Goal: Information Seeking & Learning: Find specific fact

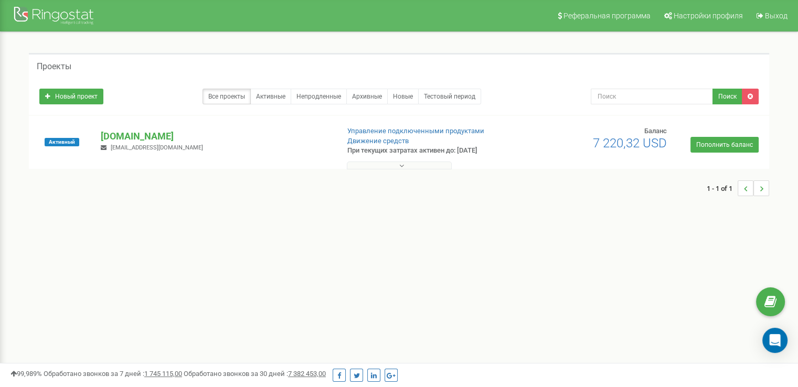
click at [399, 165] on icon at bounding box center [401, 165] width 5 height 7
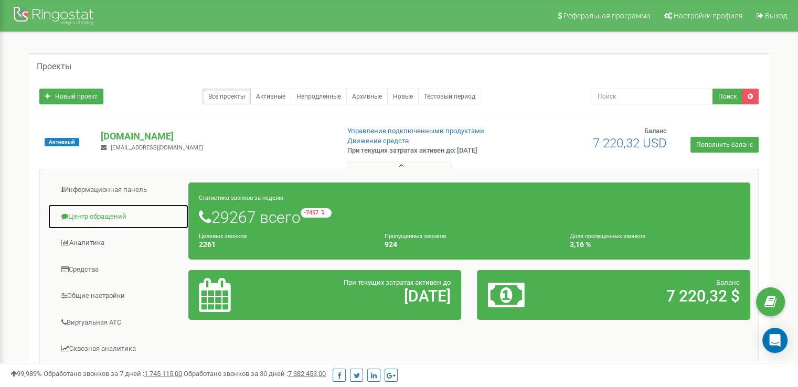
click at [105, 217] on link "Центр обращений" at bounding box center [118, 217] width 141 height 26
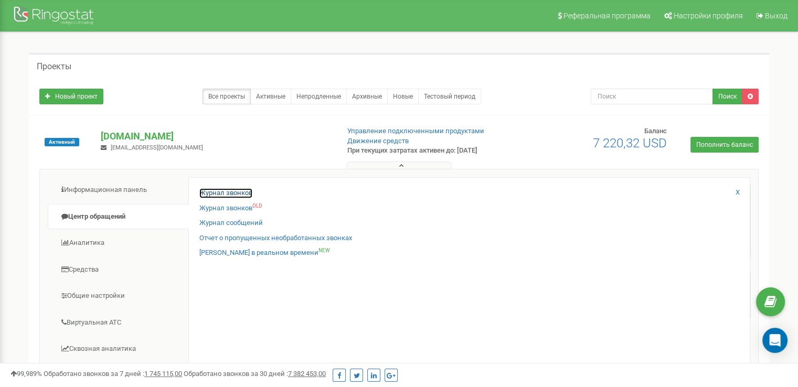
click at [203, 192] on link "Журнал звонков" at bounding box center [225, 193] width 53 height 10
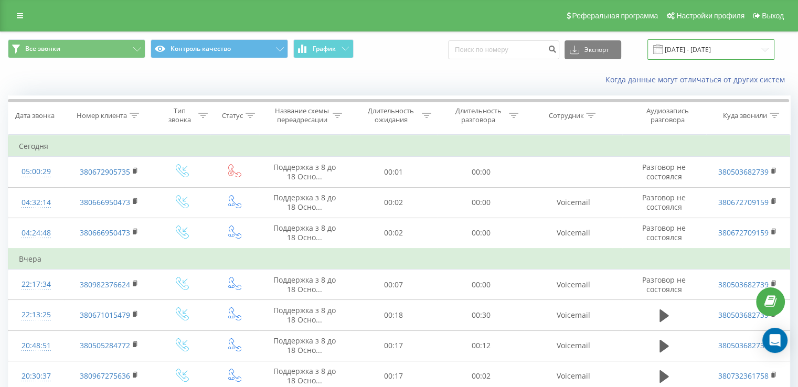
click at [709, 49] on input "22.08.2025 - 22.09.2025" at bounding box center [711, 49] width 127 height 20
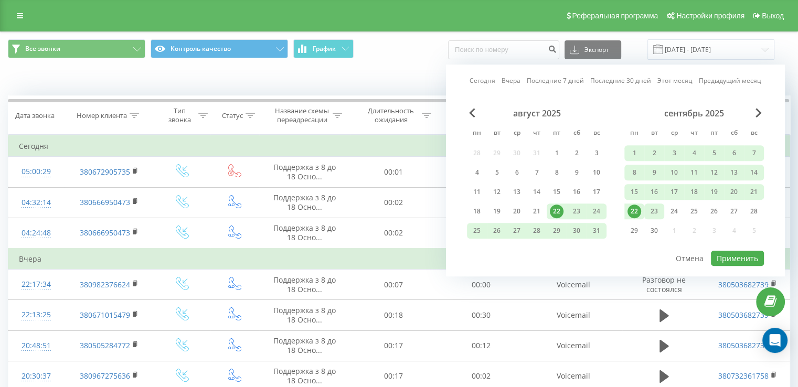
click at [650, 205] on div "23" at bounding box center [655, 212] width 14 height 14
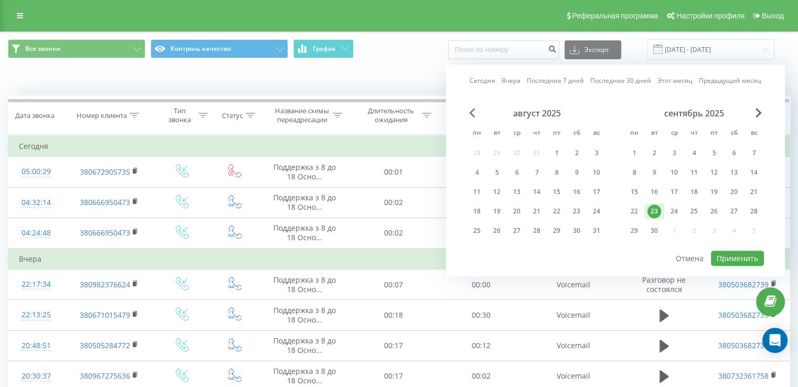
click at [469, 114] on span "Previous Month" at bounding box center [472, 112] width 6 height 9
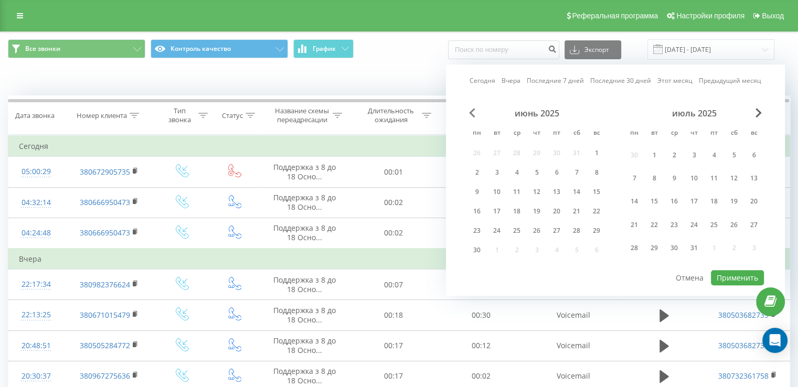
click at [469, 114] on span "Previous Month" at bounding box center [472, 112] width 6 height 9
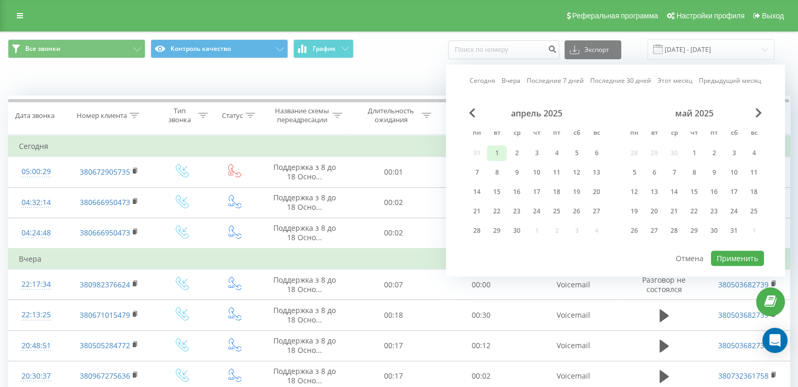
click at [490, 154] on div "1" at bounding box center [497, 153] width 14 height 14
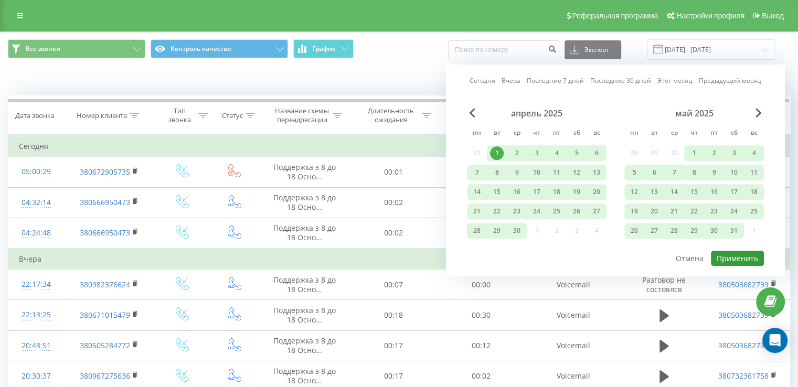
click at [722, 254] on button "Применить" at bounding box center [737, 258] width 53 height 15
type input "01.04.2025 - 23.09.2025"
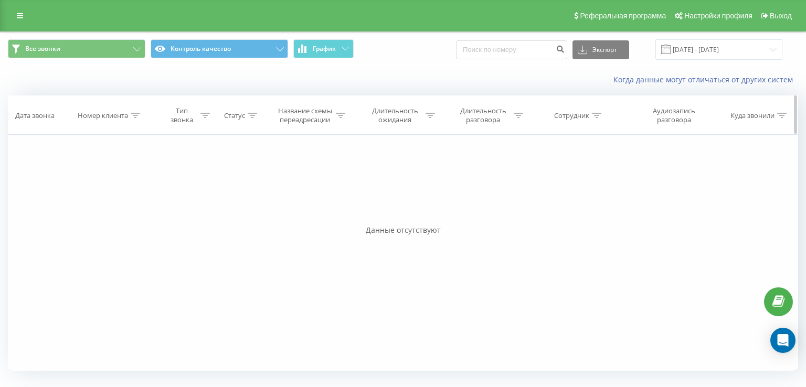
click at [134, 111] on div at bounding box center [135, 115] width 9 height 9
click at [102, 187] on input "text" at bounding box center [111, 191] width 92 height 18
paste input "380989977628"
click at [128, 200] on div "Отмена OK" at bounding box center [111, 212] width 92 height 24
drag, startPoint x: 130, startPoint y: 208, endPoint x: 169, endPoint y: 177, distance: 49.3
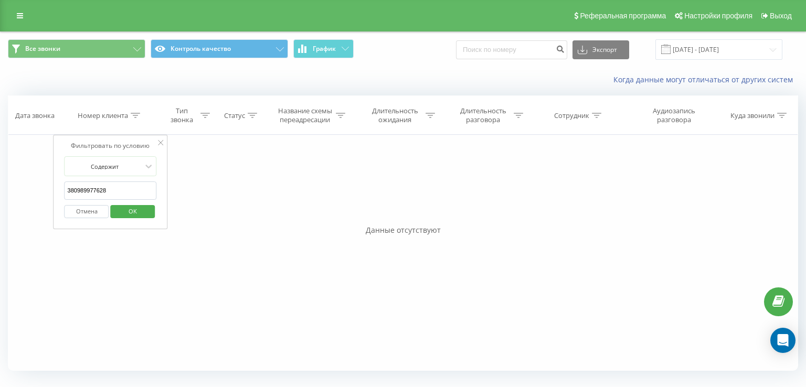
click at [130, 208] on span "OK" at bounding box center [132, 211] width 29 height 16
click at [138, 114] on icon at bounding box center [135, 115] width 9 height 5
click at [133, 211] on span "OK" at bounding box center [132, 211] width 29 height 16
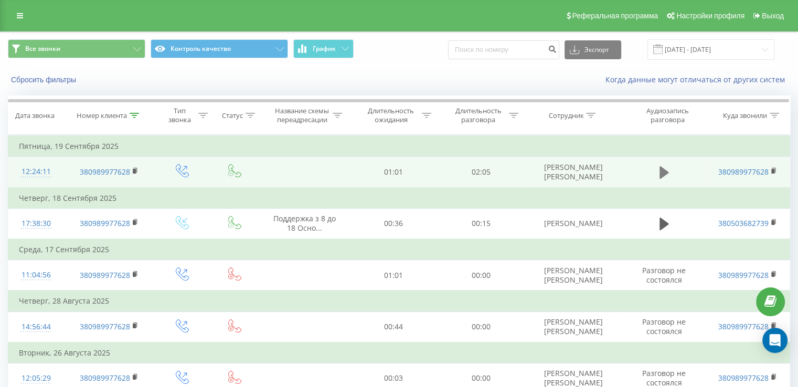
click at [664, 175] on icon at bounding box center [664, 172] width 9 height 13
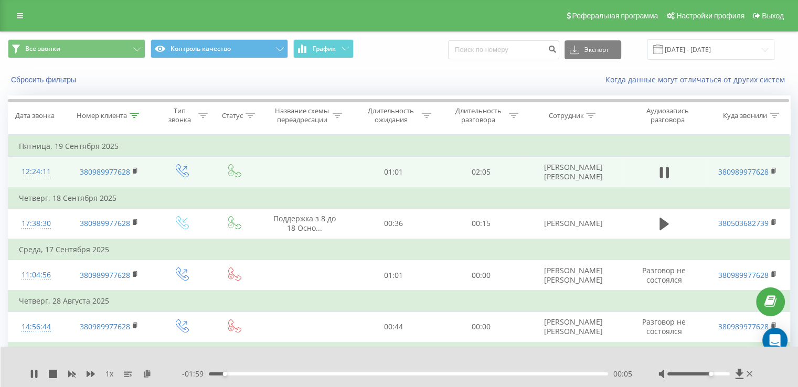
click at [709, 374] on div at bounding box center [699, 374] width 62 height 3
click at [714, 374] on div at bounding box center [699, 374] width 62 height 3
click at [89, 373] on icon at bounding box center [91, 374] width 8 height 6
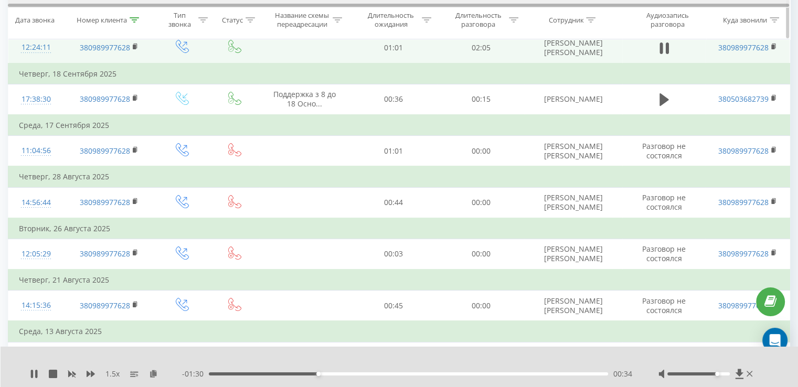
scroll to position [113, 0]
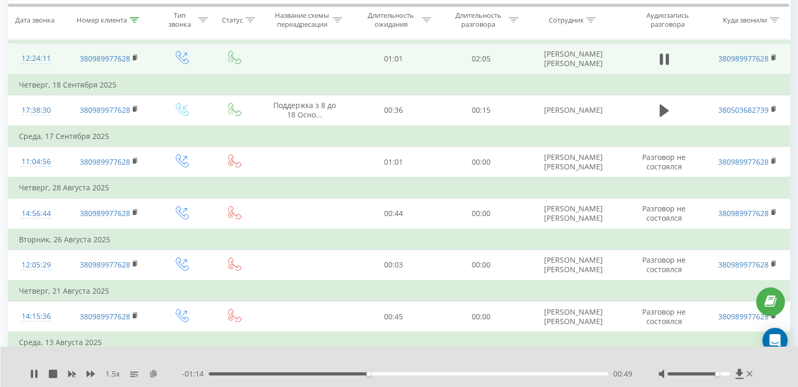
click at [152, 377] on icon at bounding box center [153, 373] width 9 height 7
click at [133, 56] on rect at bounding box center [134, 58] width 3 height 5
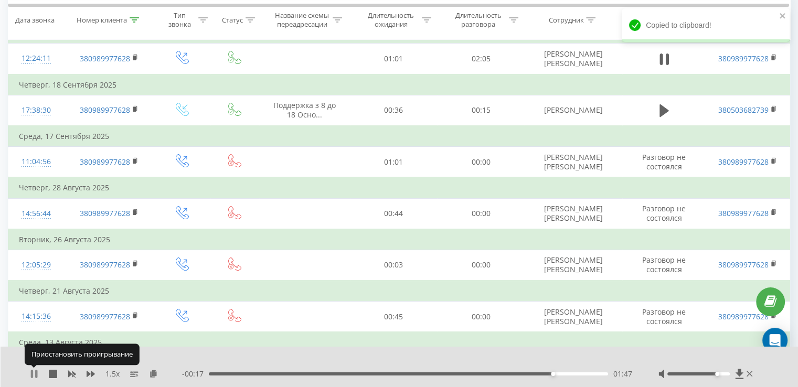
click at [34, 375] on icon at bounding box center [34, 374] width 8 height 8
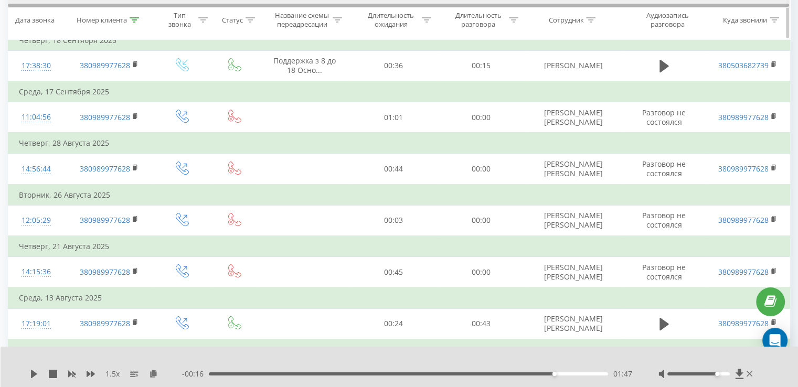
scroll to position [159, 0]
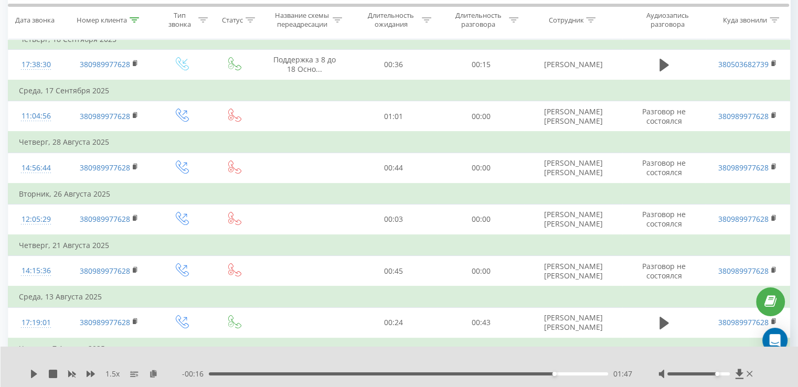
click at [28, 375] on div "1.5 x - 00:16 01:47 01:47" at bounding box center [400, 367] width 798 height 40
click at [34, 378] on icon at bounding box center [34, 374] width 8 height 8
click at [557, 375] on div "02:04" at bounding box center [407, 374] width 402 height 3
click at [31, 381] on div "1.5 x - 00:15 01:48 01:48" at bounding box center [400, 367] width 798 height 40
click at [31, 376] on icon at bounding box center [34, 374] width 6 height 8
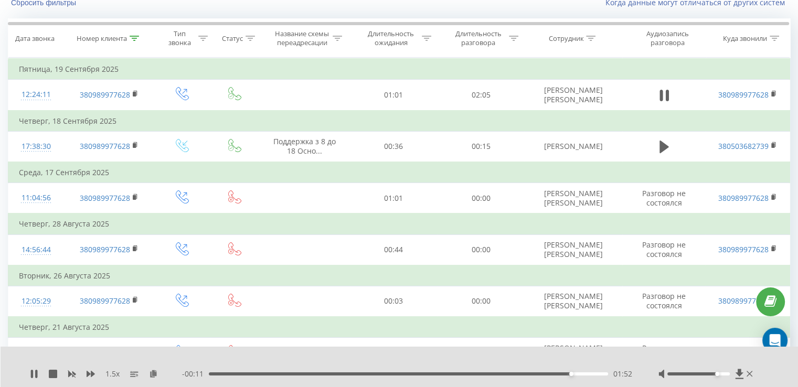
scroll to position [27, 0]
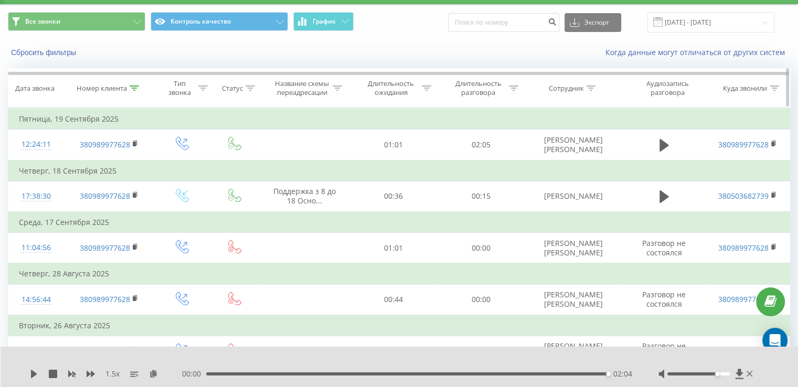
click at [134, 87] on icon at bounding box center [134, 88] width 9 height 5
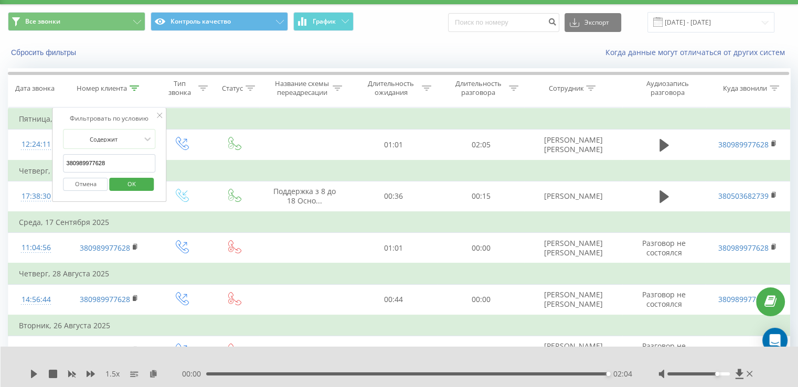
click at [116, 159] on input "380989977628" at bounding box center [110, 163] width 92 height 18
paste input "684342441"
click at [134, 173] on div "Отмена OK" at bounding box center [110, 185] width 92 height 24
click at [136, 183] on span "OK" at bounding box center [131, 184] width 29 height 16
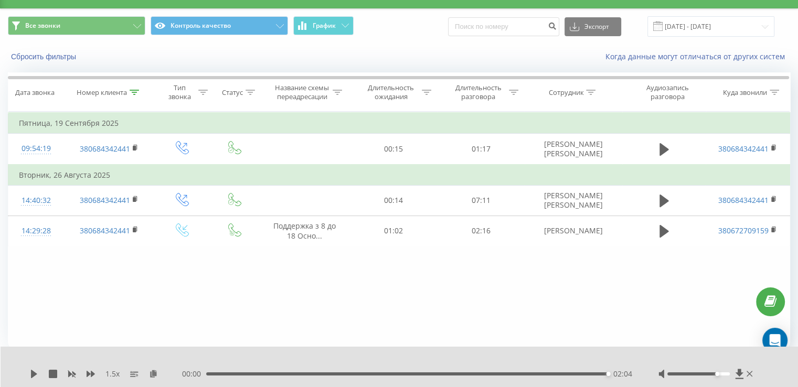
scroll to position [23, 0]
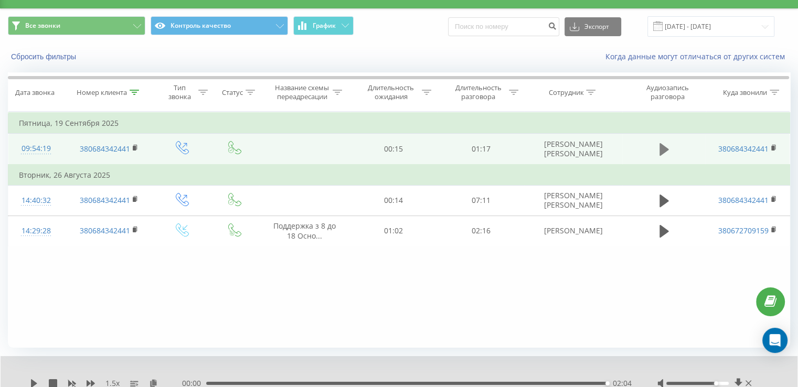
click at [666, 152] on icon at bounding box center [664, 149] width 9 height 15
click at [133, 148] on rect at bounding box center [134, 148] width 3 height 5
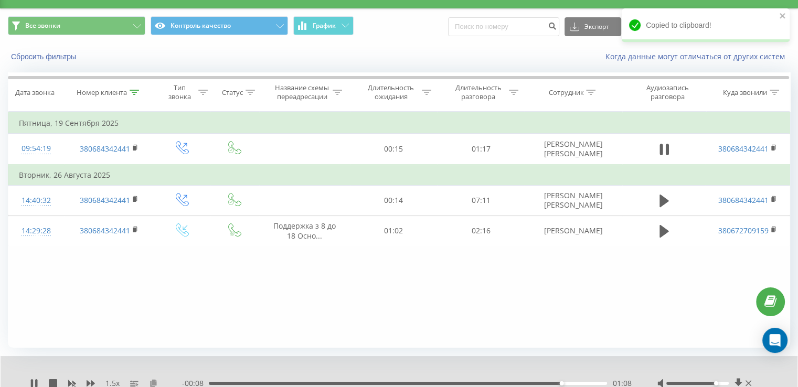
click at [152, 385] on icon at bounding box center [153, 383] width 9 height 7
click at [135, 91] on icon at bounding box center [134, 92] width 9 height 5
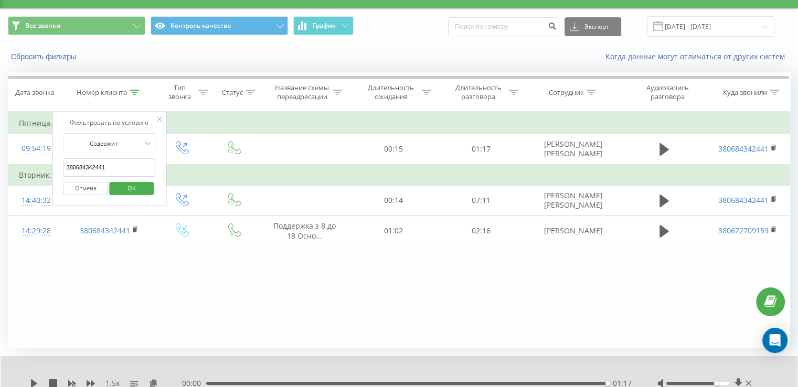
click at [117, 167] on input "380684342441" at bounding box center [110, 168] width 92 height 18
paste input "75660608"
click at [144, 184] on span "OK" at bounding box center [131, 188] width 29 height 16
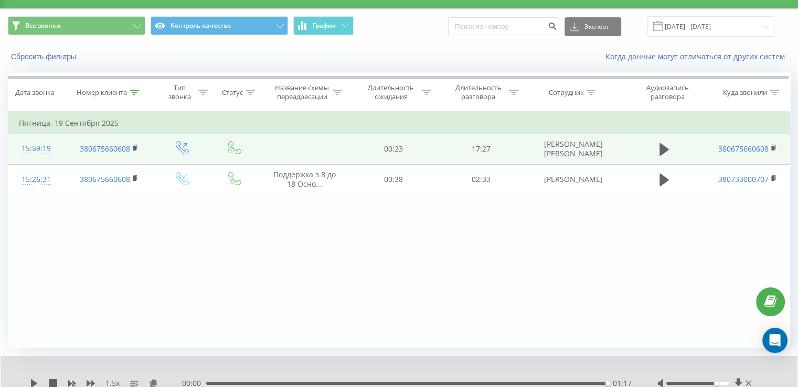
drag, startPoint x: 666, startPoint y: 149, endPoint x: 517, endPoint y: 154, distance: 149.2
click at [665, 149] on icon at bounding box center [664, 149] width 9 height 13
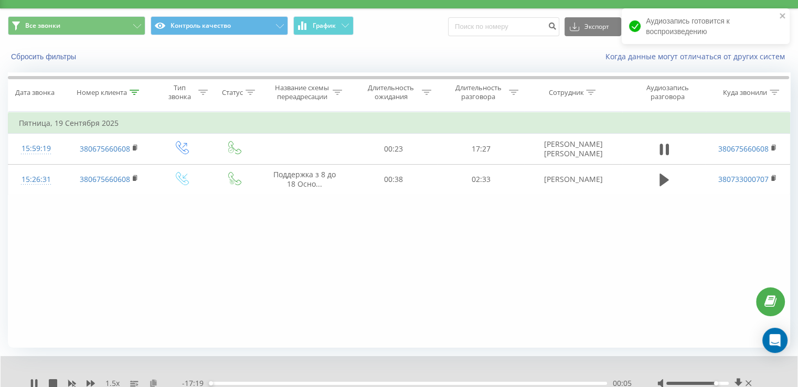
drag, startPoint x: 154, startPoint y: 382, endPoint x: 148, endPoint y: 135, distance: 247.3
click at [154, 380] on icon at bounding box center [153, 383] width 9 height 7
click at [152, 385] on icon at bounding box center [153, 383] width 9 height 7
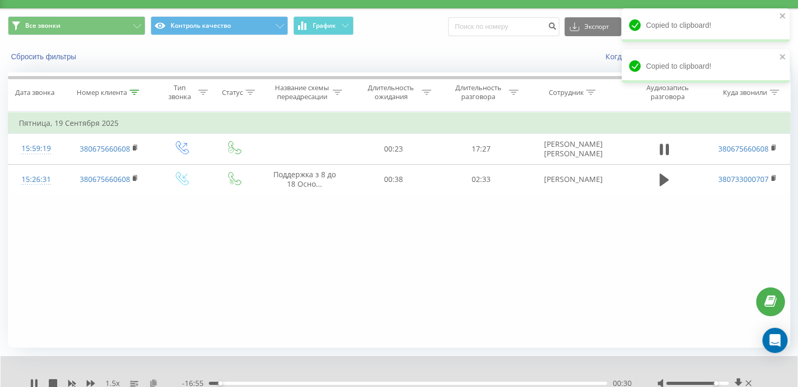
click at [155, 383] on icon at bounding box center [153, 383] width 9 height 7
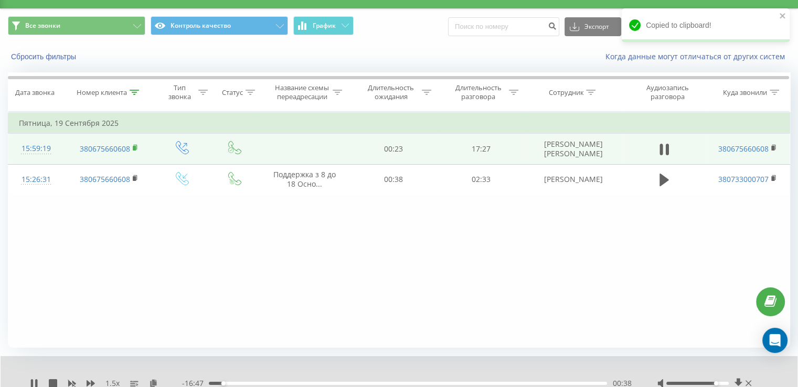
click at [135, 146] on rect at bounding box center [134, 148] width 3 height 5
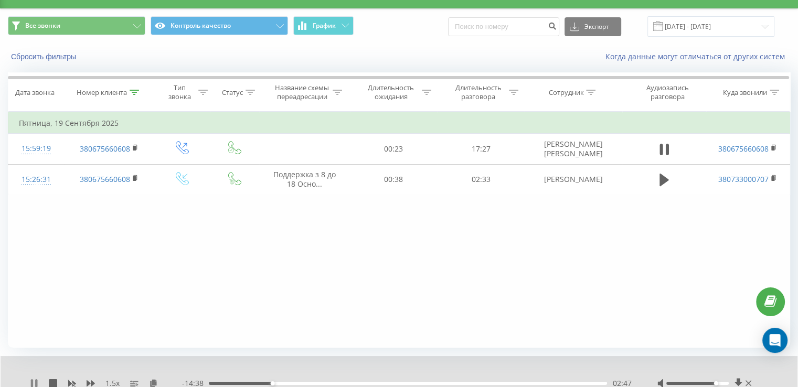
click at [34, 385] on icon at bounding box center [34, 384] width 8 height 8
click at [36, 384] on icon at bounding box center [34, 384] width 6 height 8
click at [36, 381] on icon at bounding box center [36, 384] width 2 height 8
click at [31, 385] on icon at bounding box center [34, 384] width 6 height 8
click at [35, 384] on icon at bounding box center [36, 384] width 2 height 8
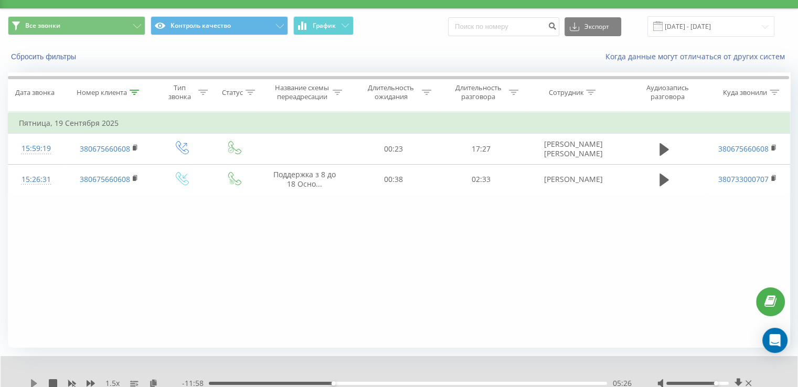
click at [36, 381] on icon at bounding box center [34, 384] width 8 height 8
click at [34, 384] on icon at bounding box center [34, 384] width 8 height 8
click at [35, 380] on icon at bounding box center [34, 384] width 8 height 8
click at [34, 381] on icon at bounding box center [34, 384] width 8 height 8
click at [33, 383] on icon at bounding box center [34, 384] width 6 height 8
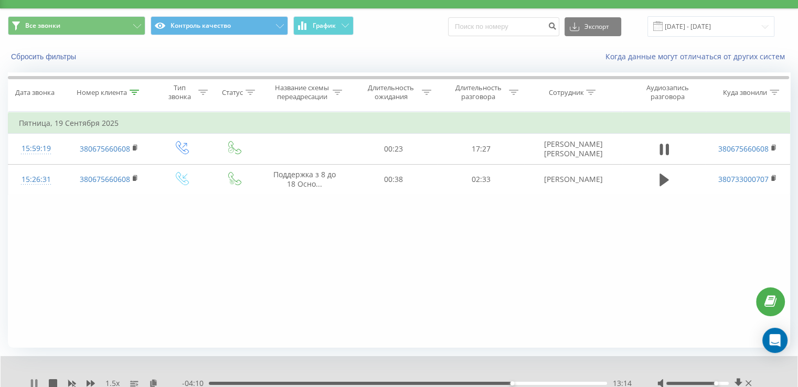
click at [36, 384] on icon at bounding box center [36, 384] width 2 height 8
click at [34, 384] on icon at bounding box center [34, 384] width 6 height 8
click at [510, 383] on div "13:10" at bounding box center [408, 383] width 398 height 3
click at [34, 383] on icon at bounding box center [34, 384] width 8 height 8
click at [36, 382] on icon at bounding box center [34, 384] width 8 height 8
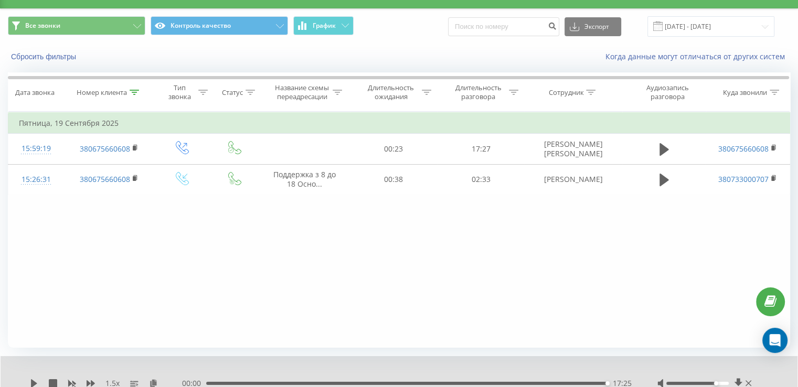
drag, startPoint x: 134, startPoint y: 91, endPoint x: 124, endPoint y: 139, distance: 49.4
click at [135, 92] on icon at bounding box center [134, 92] width 9 height 5
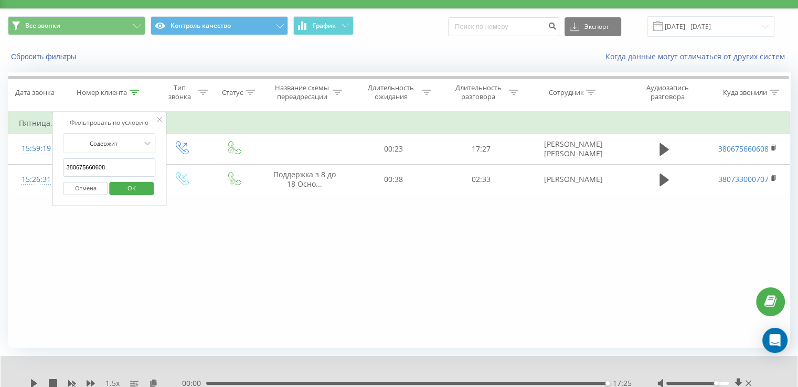
click at [107, 169] on input "380675660608" at bounding box center [110, 168] width 92 height 18
paste input "0974030473"
click at [138, 187] on span "OK" at bounding box center [131, 188] width 29 height 16
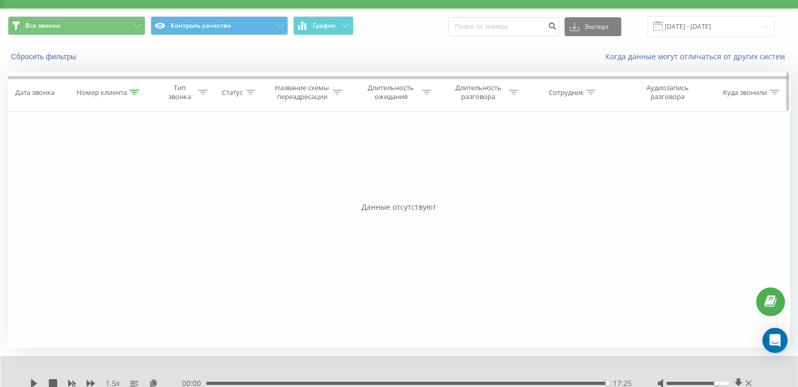
click at [134, 95] on div at bounding box center [134, 92] width 9 height 9
click at [131, 192] on span "OK" at bounding box center [131, 188] width 29 height 16
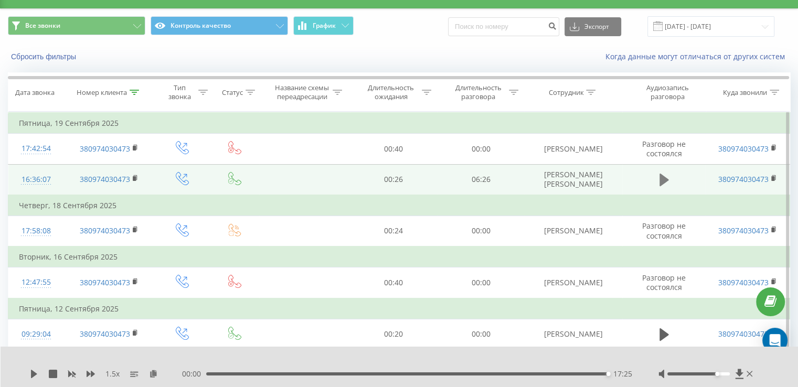
click at [665, 179] on icon at bounding box center [664, 180] width 9 height 13
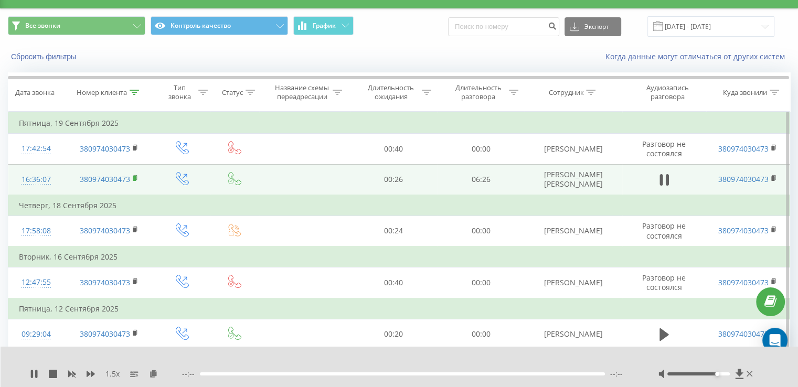
click at [135, 177] on rect at bounding box center [134, 178] width 3 height 5
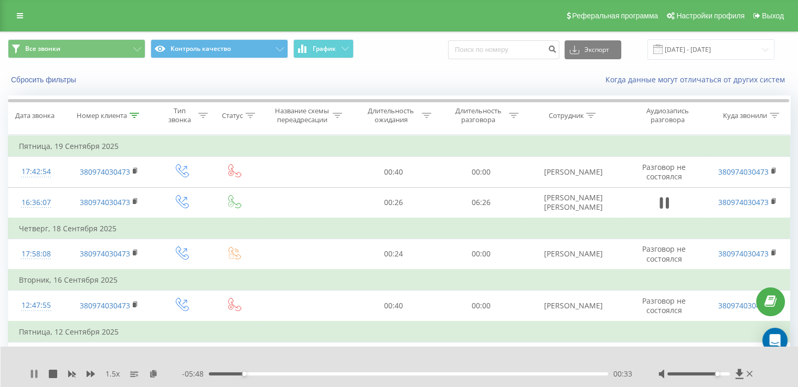
click at [37, 373] on icon at bounding box center [36, 374] width 2 height 8
click at [34, 374] on icon at bounding box center [34, 374] width 6 height 8
click at [153, 377] on icon at bounding box center [153, 373] width 9 height 7
click at [154, 377] on icon at bounding box center [153, 373] width 9 height 7
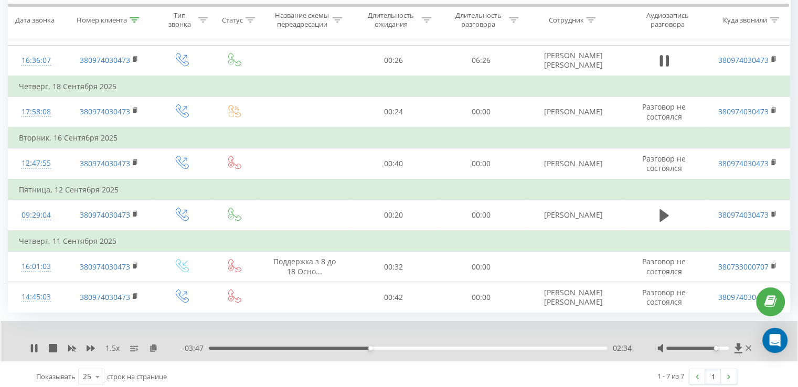
scroll to position [145, 0]
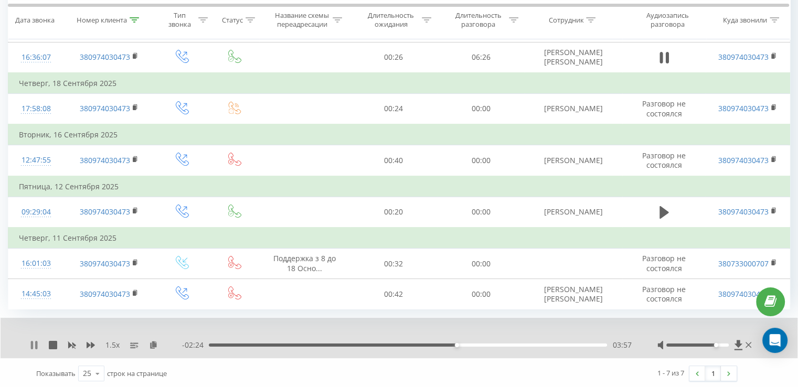
click at [35, 343] on icon at bounding box center [34, 345] width 8 height 8
click at [36, 347] on icon at bounding box center [34, 345] width 8 height 8
click at [136, 20] on icon at bounding box center [134, 19] width 9 height 5
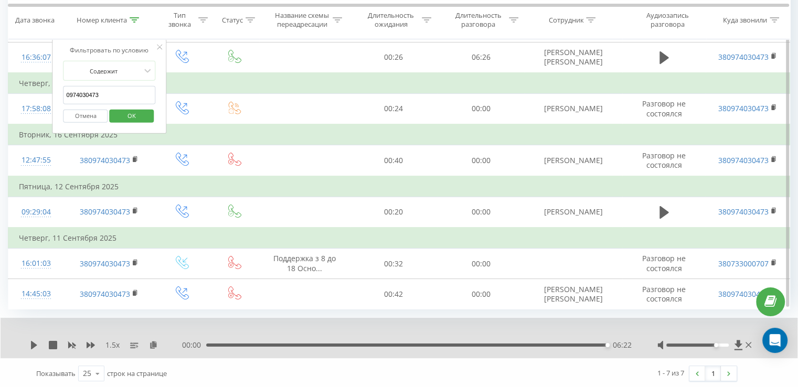
click at [121, 101] on input "0974030473" at bounding box center [110, 95] width 92 height 18
paste input "380975278119"
click at [131, 117] on span "OK" at bounding box center [131, 115] width 29 height 16
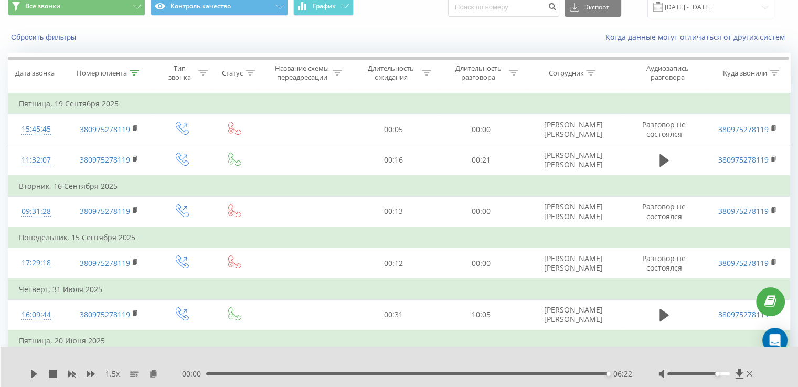
scroll to position [33, 0]
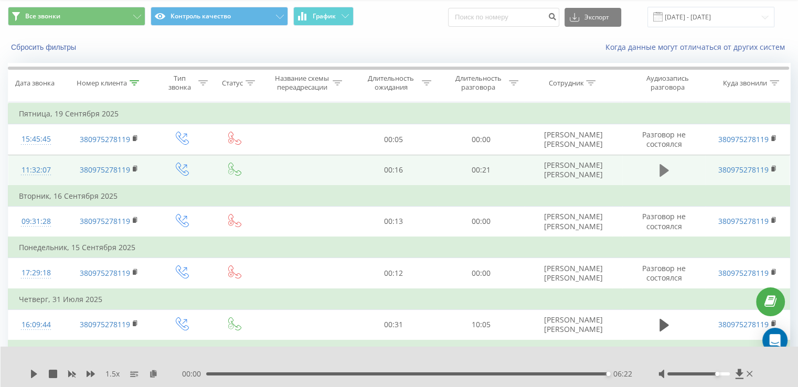
click at [661, 173] on icon at bounding box center [664, 170] width 9 height 13
click at [135, 83] on icon at bounding box center [134, 82] width 9 height 5
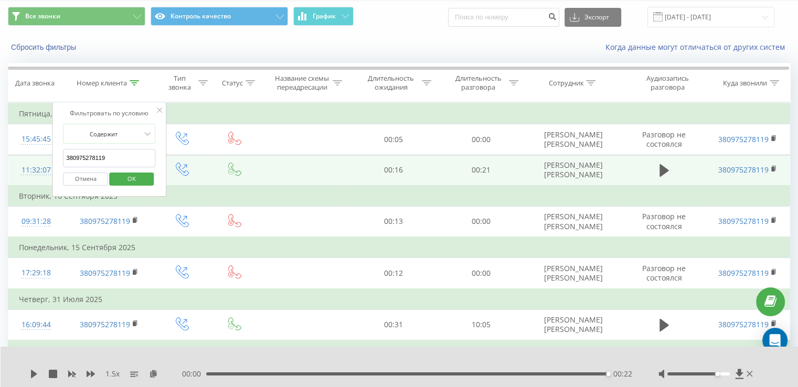
click at [120, 158] on input "380975278119" at bounding box center [110, 158] width 92 height 18
paste input "637556213"
click at [137, 174] on span "OK" at bounding box center [131, 179] width 29 height 16
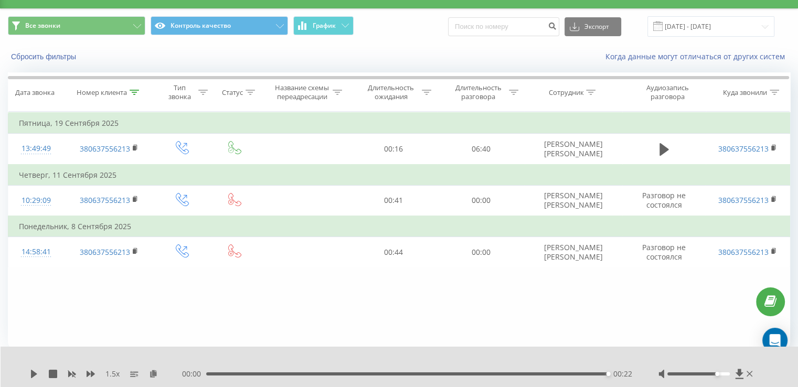
scroll to position [23, 0]
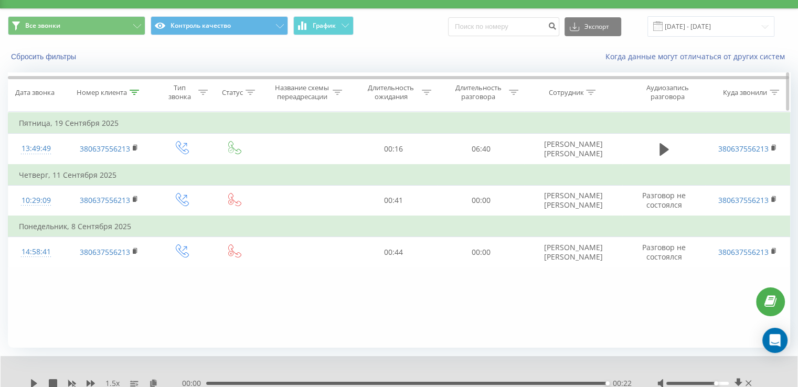
click at [134, 94] on div at bounding box center [134, 92] width 9 height 9
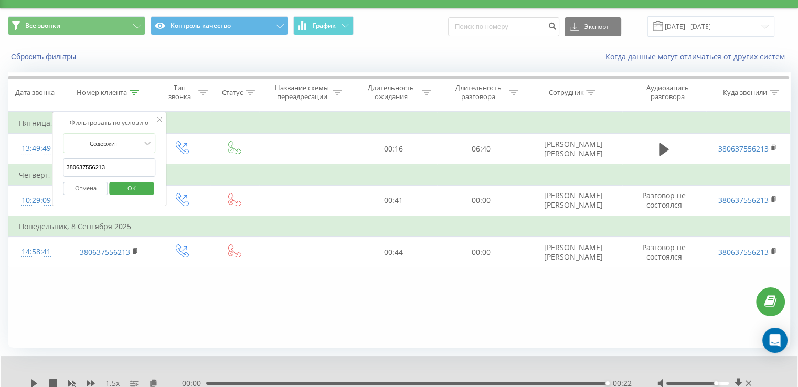
click at [104, 169] on input "380637556213" at bounding box center [110, 168] width 92 height 18
paste input "973328468"
click at [128, 187] on span "OK" at bounding box center [131, 188] width 29 height 16
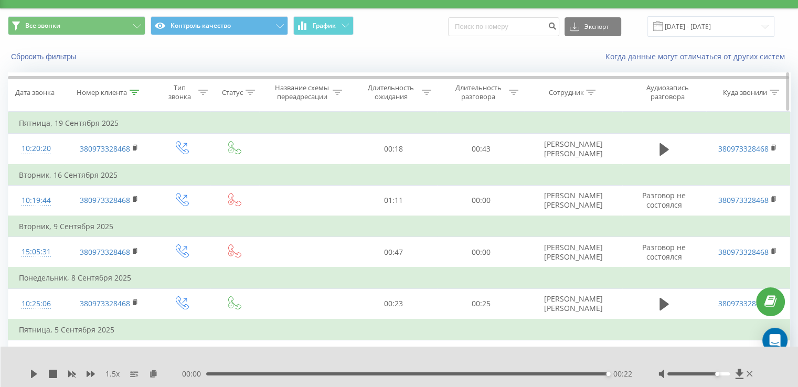
click at [139, 93] on icon at bounding box center [134, 92] width 9 height 5
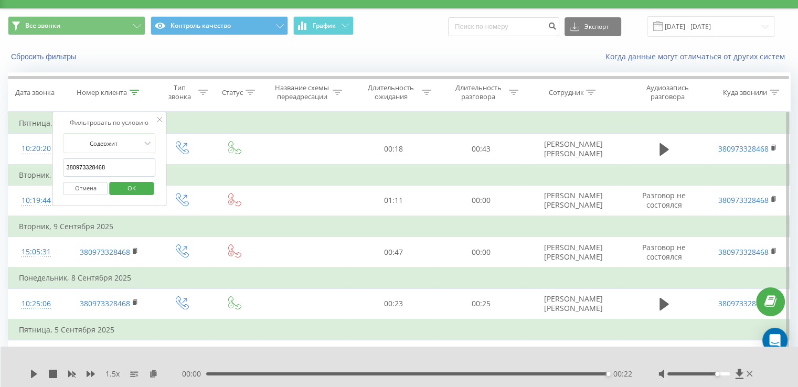
click at [118, 155] on form "Содержит 380973328468 Отмена OK" at bounding box center [110, 166] width 92 height 67
click at [113, 161] on input "380973328468" at bounding box center [110, 168] width 92 height 18
paste input "674878820"
type input "380674878820"
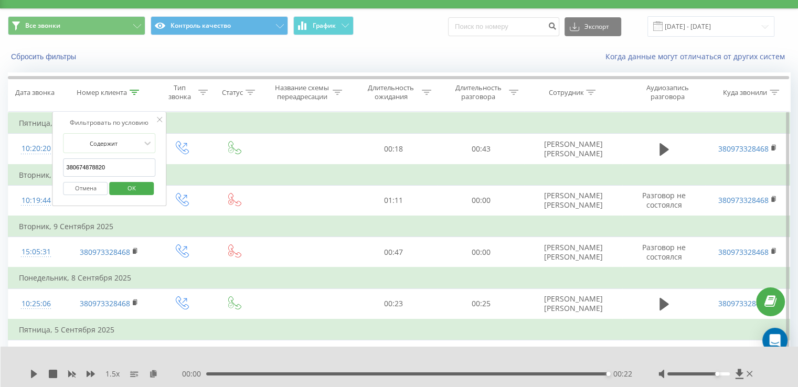
click at [130, 187] on span "OK" at bounding box center [131, 188] width 29 height 16
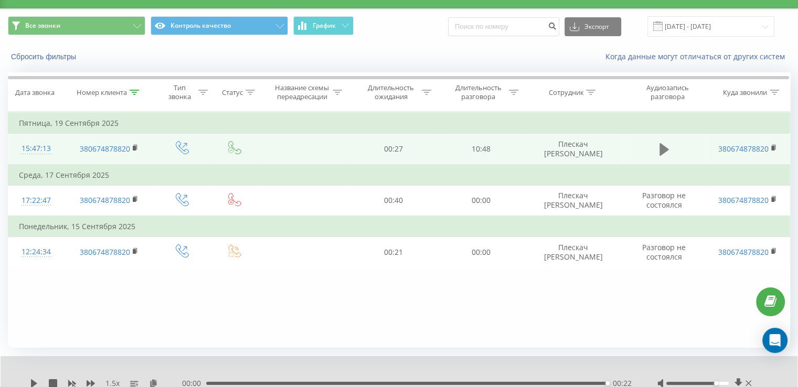
click at [665, 151] on icon at bounding box center [664, 149] width 9 height 13
click at [155, 382] on icon at bounding box center [153, 383] width 9 height 7
click at [37, 381] on icon at bounding box center [36, 384] width 2 height 8
click at [34, 383] on icon at bounding box center [34, 384] width 6 height 8
click at [32, 383] on icon at bounding box center [32, 384] width 2 height 8
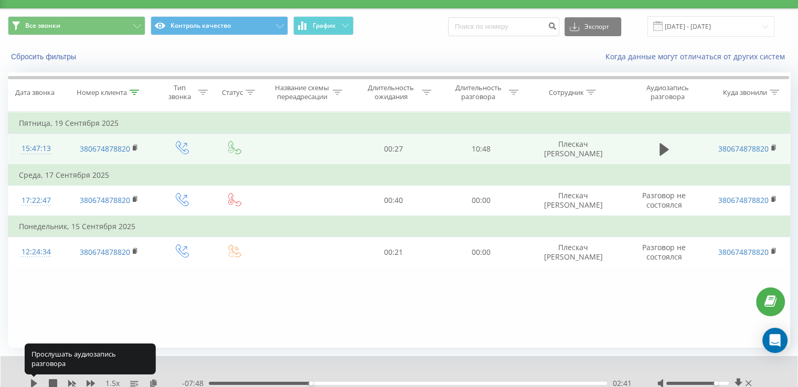
click at [30, 383] on icon at bounding box center [34, 384] width 8 height 8
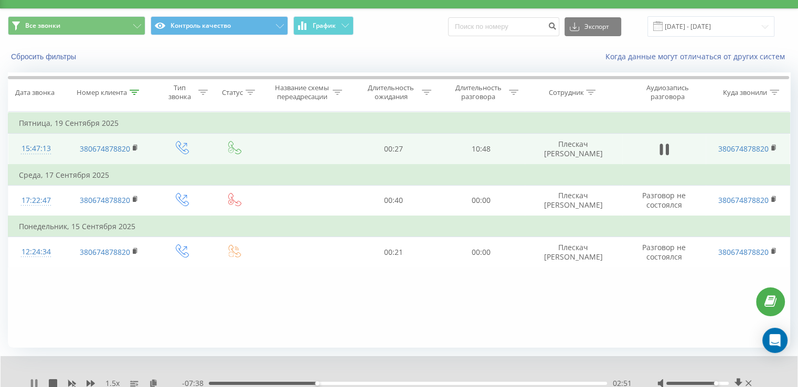
click at [34, 383] on icon at bounding box center [34, 384] width 8 height 8
click at [36, 386] on icon at bounding box center [34, 384] width 8 height 8
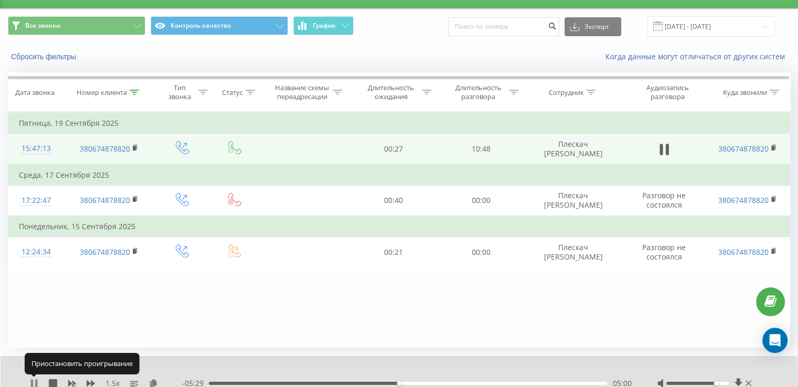
click at [33, 383] on icon at bounding box center [32, 384] width 2 height 8
click at [29, 385] on div "1.5 x - 05:29 05:00 05:00" at bounding box center [399, 376] width 797 height 40
click at [35, 382] on icon at bounding box center [34, 384] width 6 height 8
click at [29, 382] on div "1.5 x - 04:29 06:00 06:00" at bounding box center [399, 376] width 797 height 40
click at [35, 384] on icon at bounding box center [36, 384] width 2 height 8
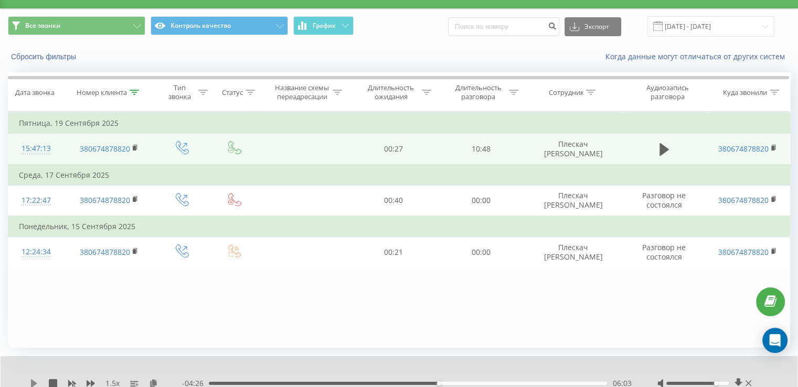
click at [31, 383] on icon at bounding box center [34, 384] width 6 height 8
click at [36, 380] on icon at bounding box center [36, 384] width 2 height 8
click at [36, 384] on icon at bounding box center [34, 384] width 6 height 8
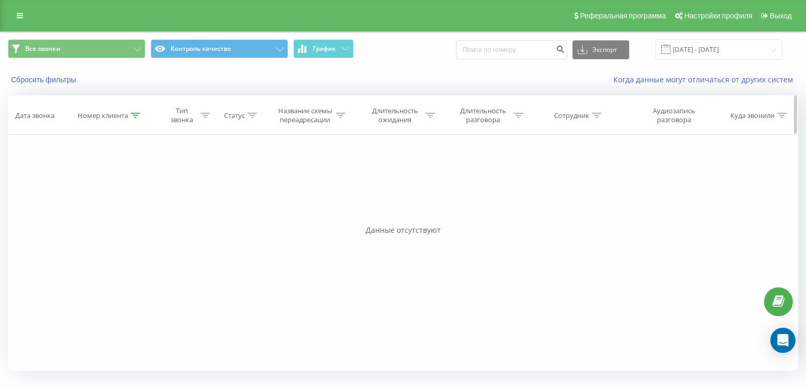
click at [136, 117] on icon at bounding box center [135, 115] width 9 height 5
click at [120, 184] on input "380674878820" at bounding box center [111, 191] width 92 height 18
paste input "978151655"
click at [150, 212] on button "OK" at bounding box center [132, 211] width 45 height 13
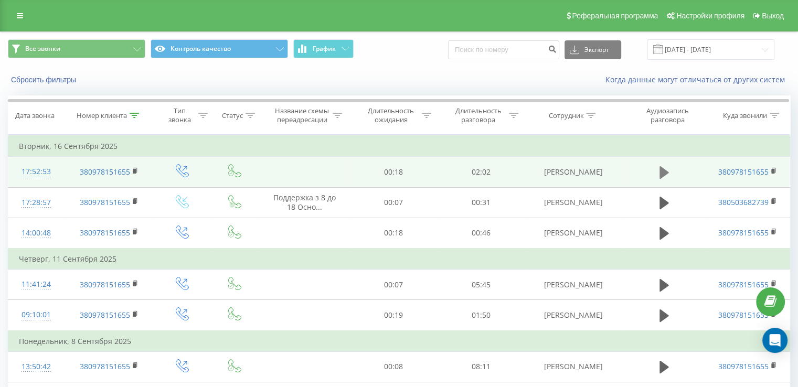
click at [663, 171] on icon at bounding box center [664, 172] width 9 height 13
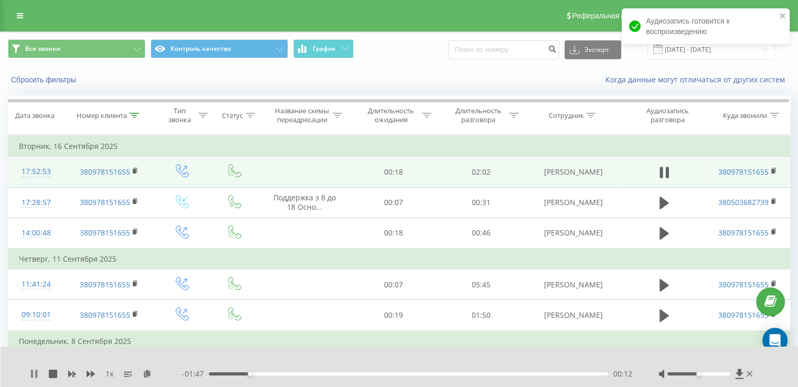
click at [35, 377] on icon at bounding box center [34, 374] width 8 height 8
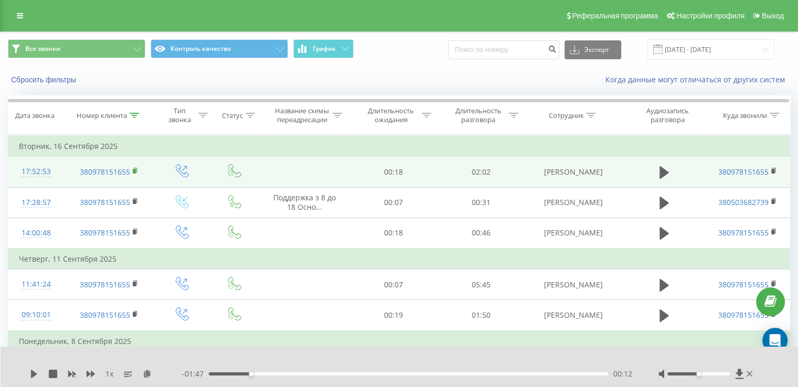
click at [135, 171] on rect at bounding box center [134, 171] width 3 height 5
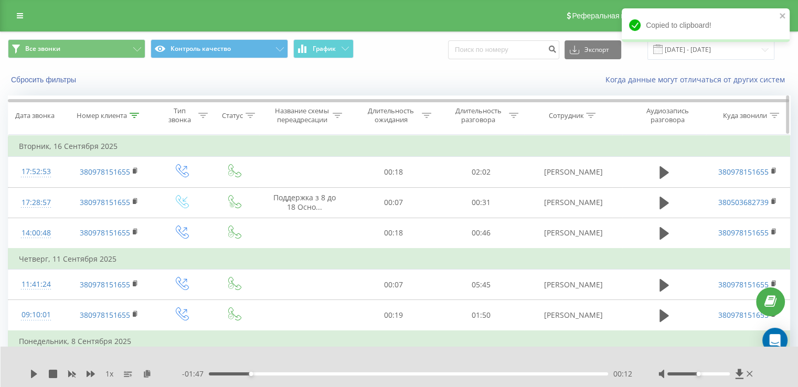
click at [133, 114] on icon at bounding box center [134, 115] width 9 height 5
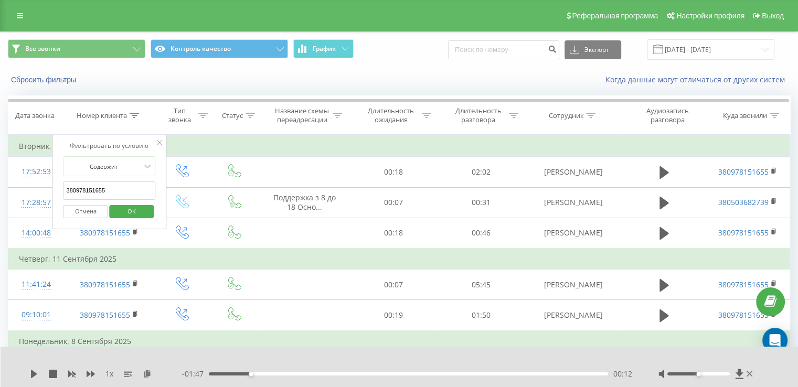
click at [124, 185] on input "380978151655" at bounding box center [110, 191] width 92 height 18
paste input "32217721"
click at [141, 215] on span "OK" at bounding box center [131, 211] width 29 height 16
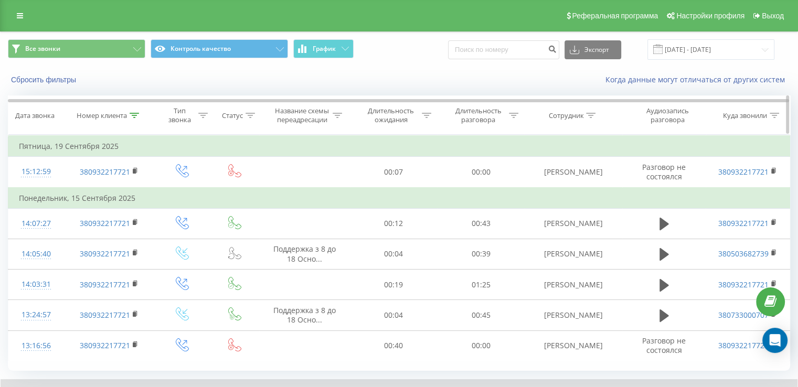
click at [137, 117] on icon at bounding box center [134, 115] width 9 height 5
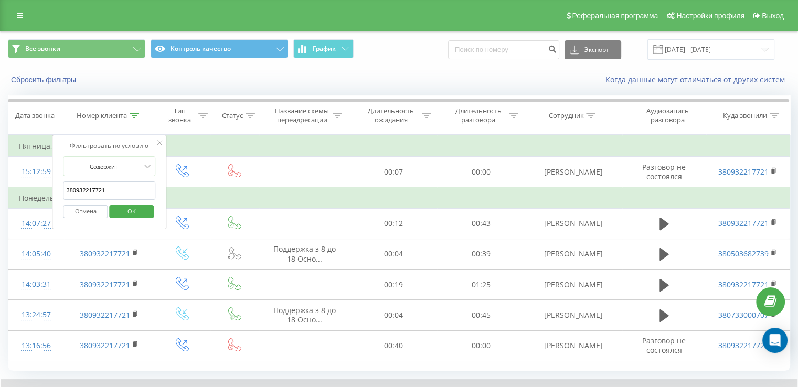
click at [115, 192] on input "380932217721" at bounding box center [110, 191] width 92 height 18
paste input "665856936"
click at [137, 207] on span "OK" at bounding box center [131, 211] width 29 height 16
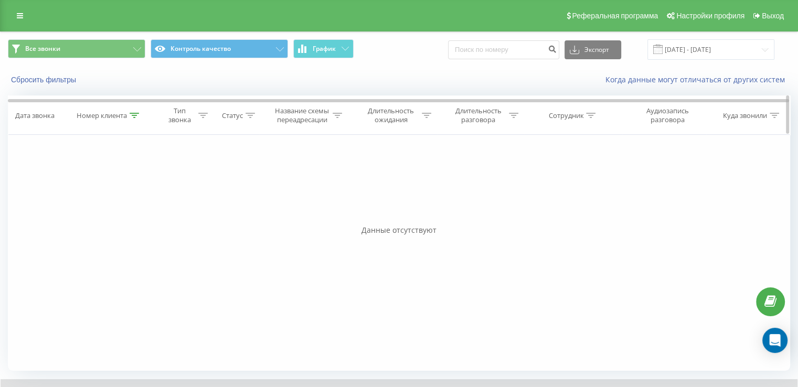
click at [136, 114] on icon at bounding box center [134, 115] width 9 height 5
click at [109, 192] on input "380665856936" at bounding box center [110, 191] width 92 height 18
paste input "992897920"
click at [132, 208] on span "OK" at bounding box center [131, 211] width 29 height 16
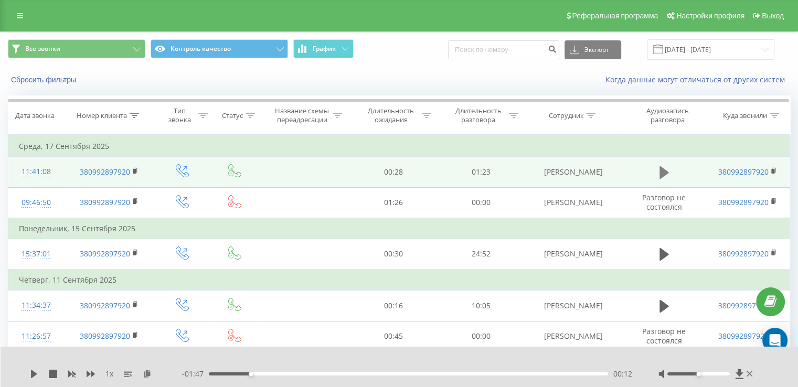
click at [661, 169] on icon at bounding box center [664, 172] width 9 height 13
click at [148, 375] on icon at bounding box center [147, 373] width 9 height 7
click at [93, 374] on icon at bounding box center [91, 374] width 8 height 6
click at [91, 372] on icon at bounding box center [91, 374] width 8 height 6
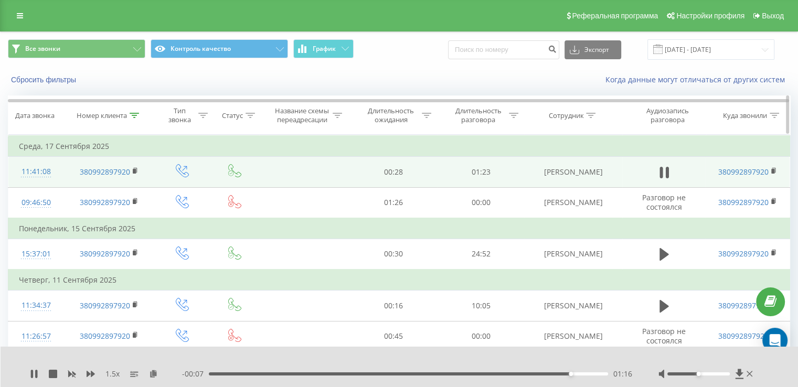
click at [132, 118] on div at bounding box center [134, 115] width 9 height 9
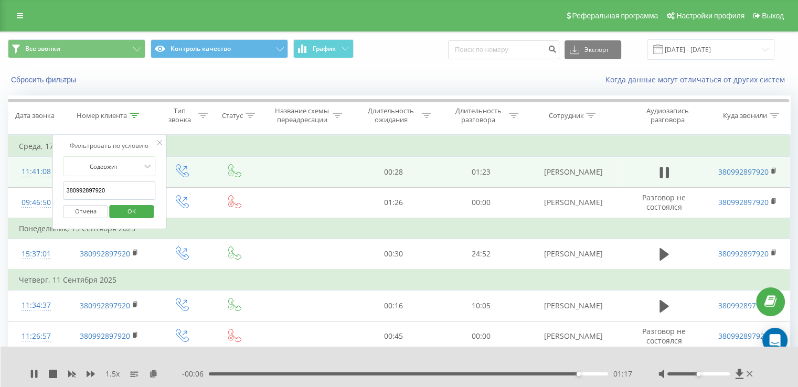
click at [91, 187] on input "380992897920" at bounding box center [110, 191] width 92 height 18
paste input "0994537544"
click at [129, 209] on span "OK" at bounding box center [131, 211] width 29 height 16
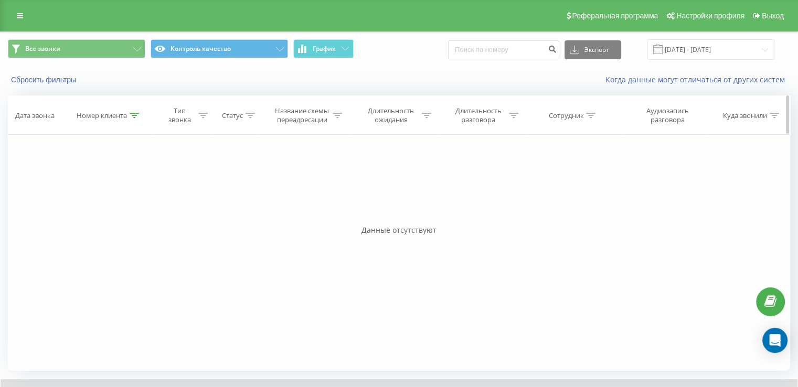
click at [136, 117] on icon at bounding box center [134, 115] width 9 height 5
click at [136, 212] on span "OK" at bounding box center [131, 211] width 29 height 16
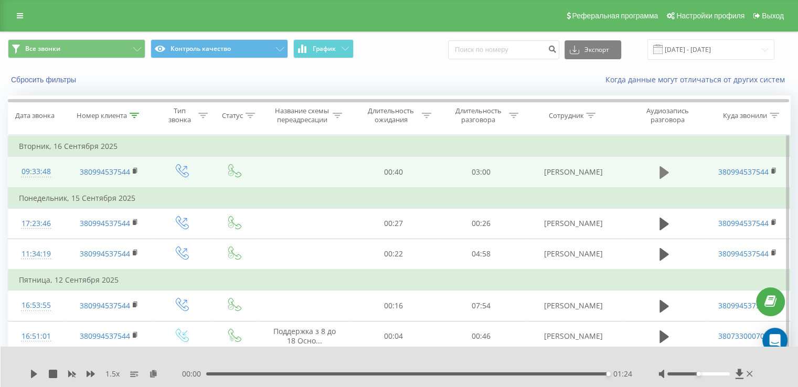
click at [664, 165] on button at bounding box center [665, 173] width 16 height 16
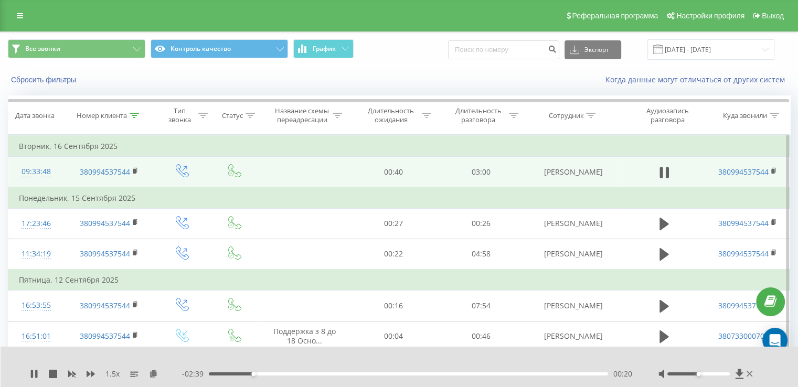
click at [287, 374] on div "00:20" at bounding box center [408, 374] width 399 height 3
click at [308, 374] on div "00:44" at bounding box center [408, 374] width 399 height 3
click at [324, 374] on div "00:44" at bounding box center [408, 374] width 399 height 3
click at [339, 373] on div "00:52" at bounding box center [408, 374] width 399 height 3
click at [365, 374] on div "00:59" at bounding box center [408, 374] width 399 height 3
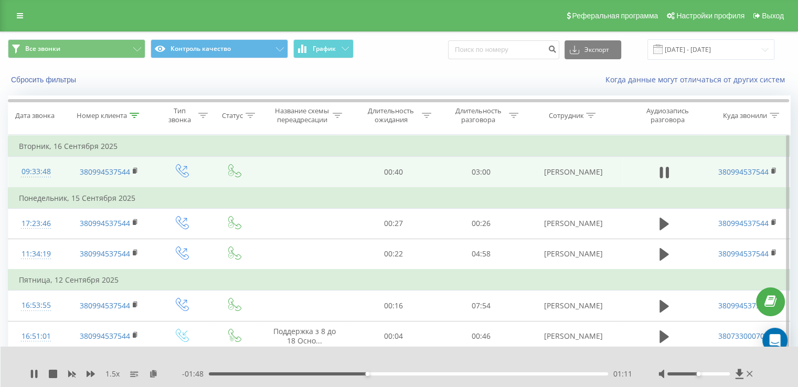
click at [383, 373] on div "01:11" at bounding box center [408, 374] width 399 height 3
click at [398, 373] on div "01:19" at bounding box center [408, 374] width 399 height 3
click at [413, 373] on div "01:32" at bounding box center [408, 374] width 399 height 3
drag, startPoint x: 428, startPoint y: 372, endPoint x: 438, endPoint y: 374, distance: 10.2
click at [428, 373] on div "01:38" at bounding box center [408, 374] width 399 height 3
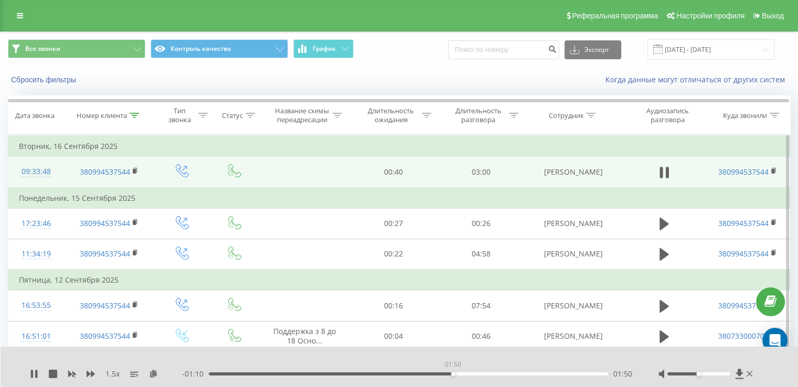
drag, startPoint x: 453, startPoint y: 373, endPoint x: 466, endPoint y: 373, distance: 13.1
click at [455, 373] on div "01:50" at bounding box center [408, 374] width 399 height 3
click at [476, 373] on div "01:52" at bounding box center [408, 374] width 399 height 3
click at [501, 375] on div "02:11" at bounding box center [408, 374] width 399 height 3
drag, startPoint x: 531, startPoint y: 374, endPoint x: 536, endPoint y: 375, distance: 5.3
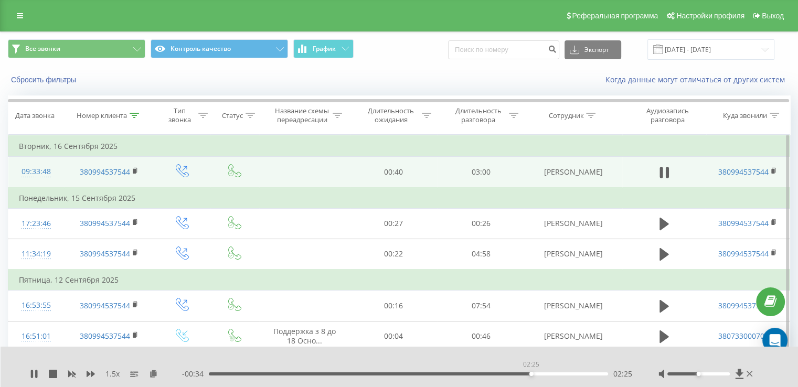
click at [532, 374] on div "02:25" at bounding box center [408, 374] width 399 height 3
click at [36, 373] on icon at bounding box center [36, 374] width 2 height 8
click at [31, 373] on icon at bounding box center [34, 374] width 6 height 8
click at [37, 373] on icon at bounding box center [36, 374] width 2 height 8
click at [134, 114] on icon at bounding box center [134, 115] width 9 height 5
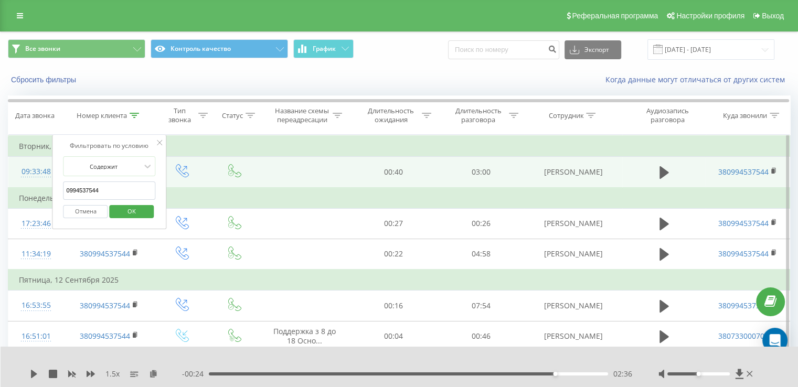
click at [135, 151] on div "Фильтровать по условию Содержит 0994537544 Отмена OK" at bounding box center [109, 182] width 114 height 94
click at [118, 185] on input "0994537544" at bounding box center [110, 191] width 92 height 18
paste input "380989216163"
type input "380989216163"
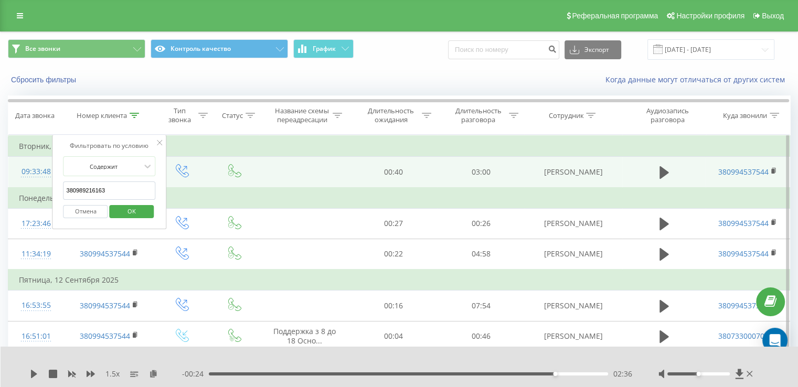
click at [138, 214] on span "OK" at bounding box center [131, 211] width 29 height 16
